Goal: Navigation & Orientation: Find specific page/section

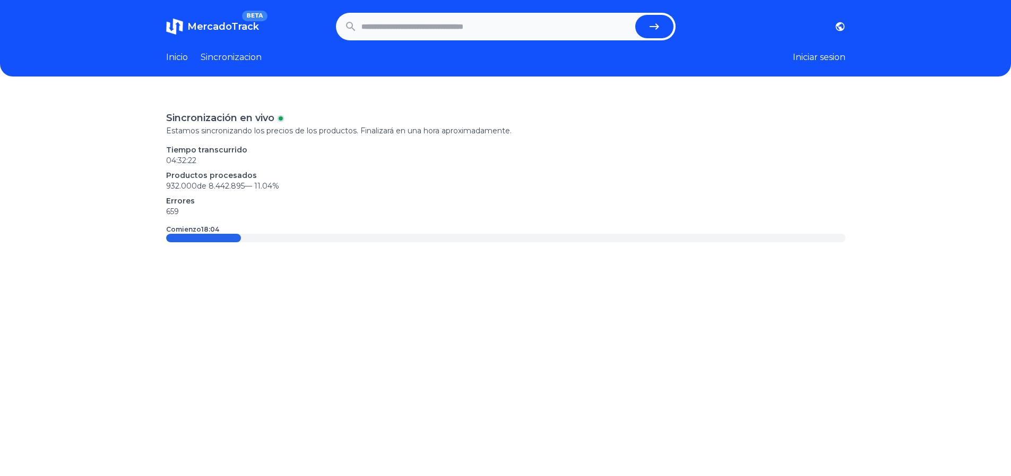
click at [245, 53] on link "Sincronizacion" at bounding box center [231, 57] width 61 height 13
click at [249, 55] on link "Sincronizacion" at bounding box center [231, 57] width 61 height 13
click at [239, 20] on h1 "MercadoTrack BETA" at bounding box center [223, 26] width 72 height 15
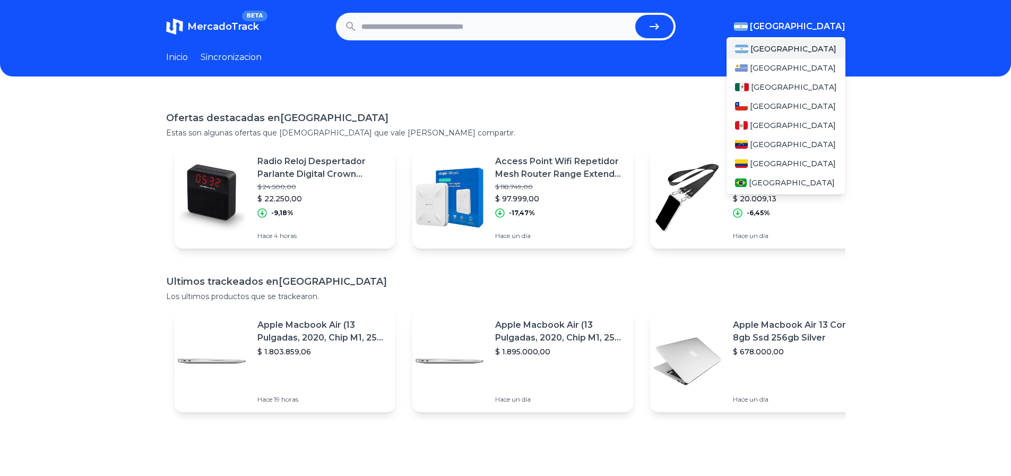
click at [822, 26] on span "[GEOGRAPHIC_DATA]" at bounding box center [798, 26] width 96 height 13
click at [768, 88] on span "[GEOGRAPHIC_DATA]" at bounding box center [794, 87] width 86 height 11
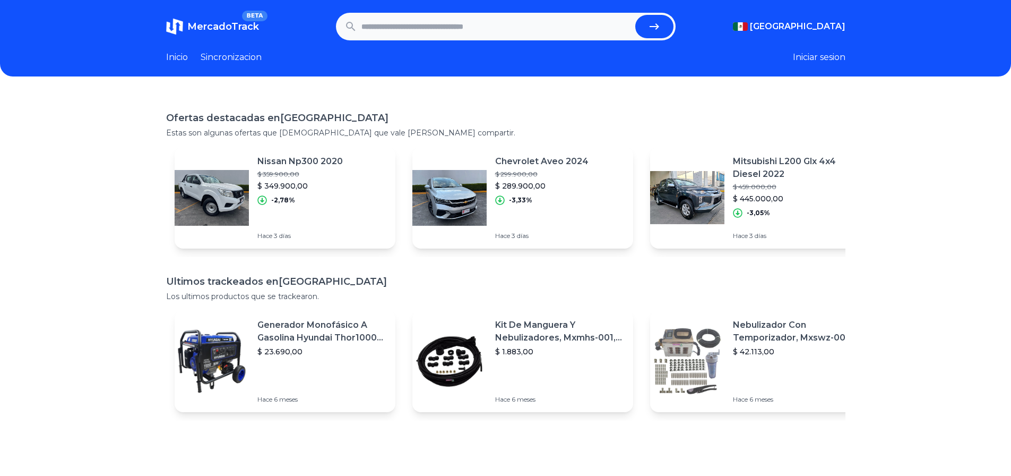
click at [245, 31] on span "MercadoTrack" at bounding box center [223, 27] width 72 height 12
